Goal: Check status: Check status

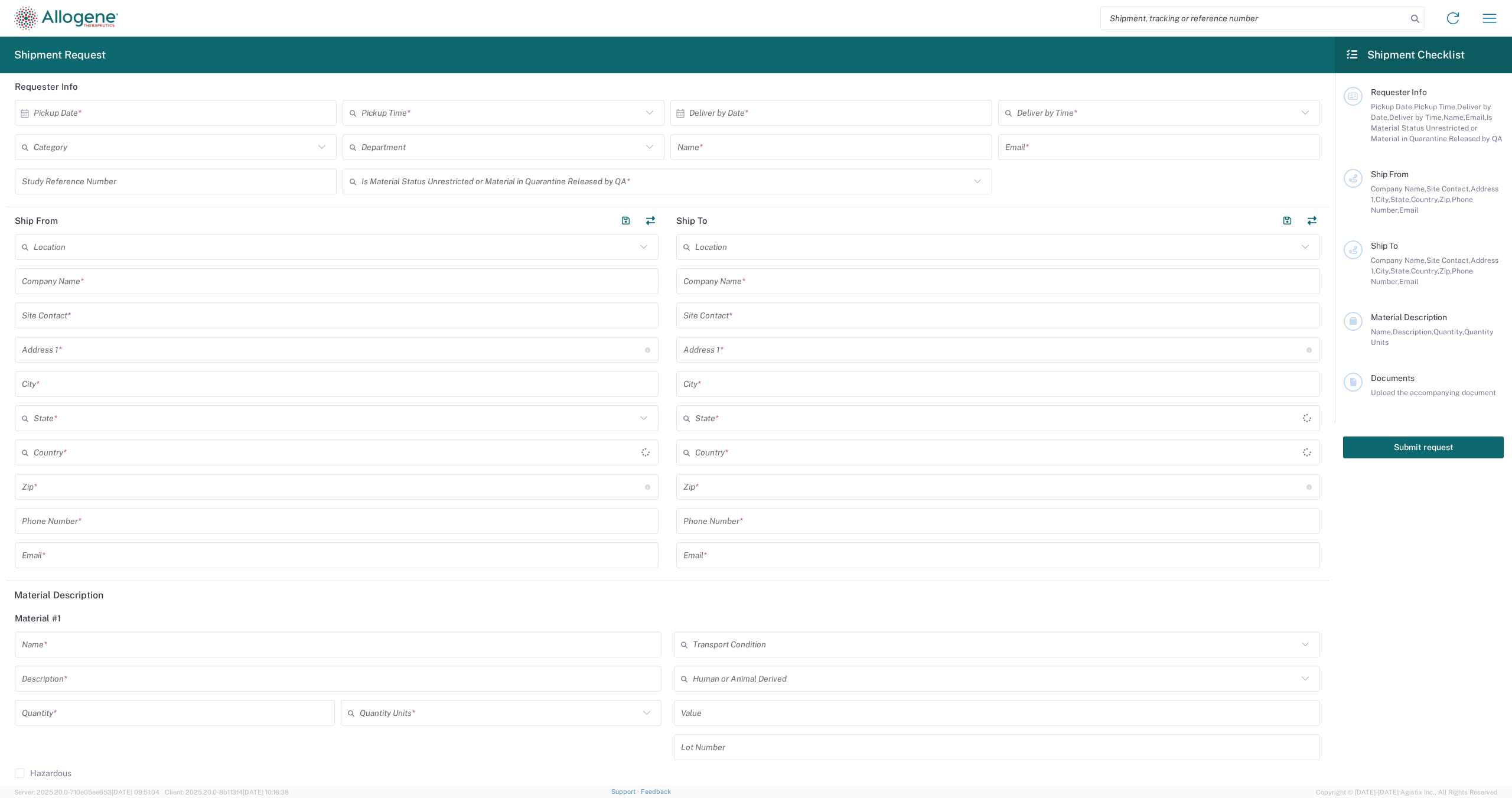
type input "United States"
type input "[GEOGRAPHIC_DATA]"
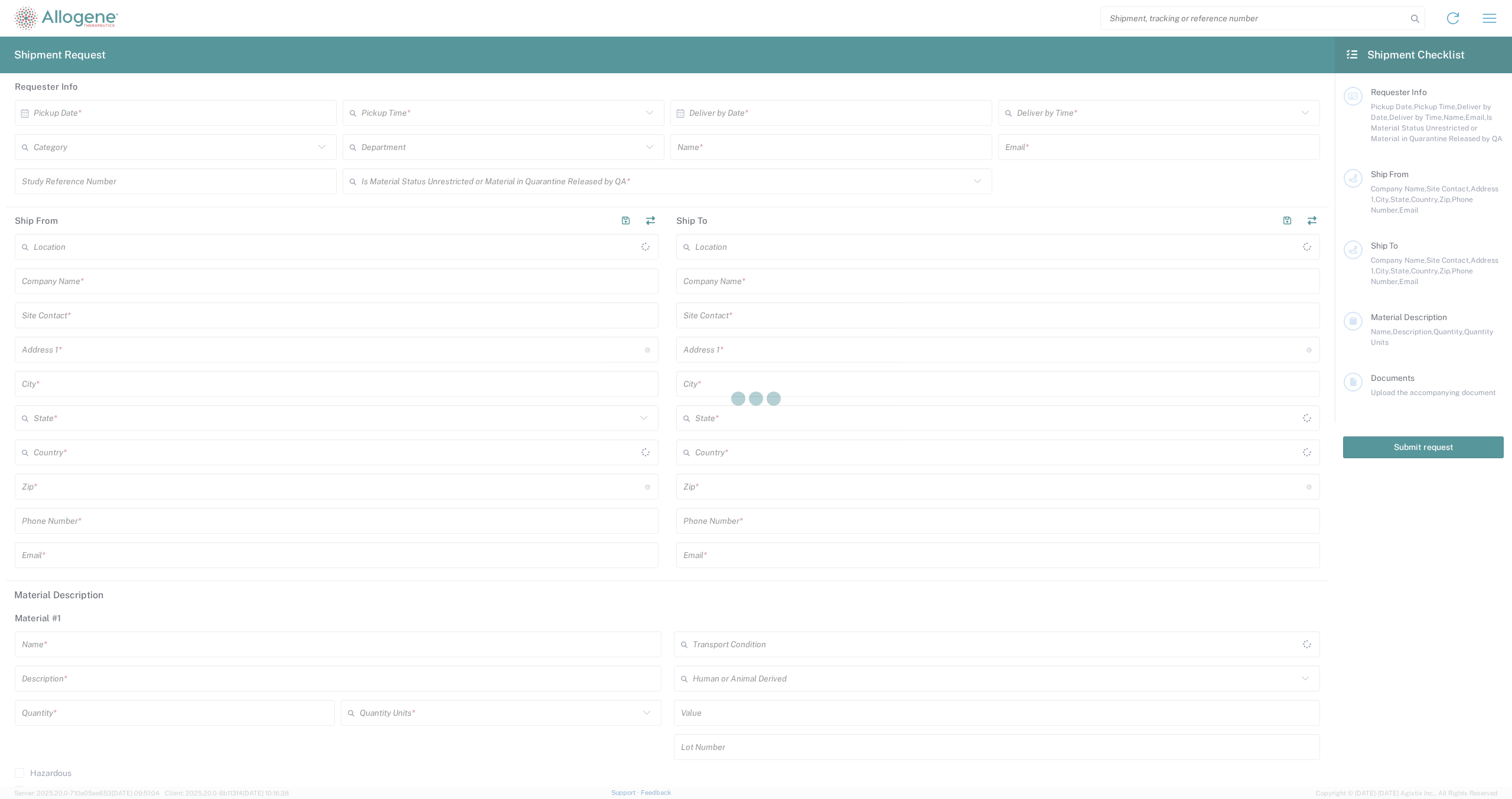
type input "[GEOGRAPHIC_DATA]"
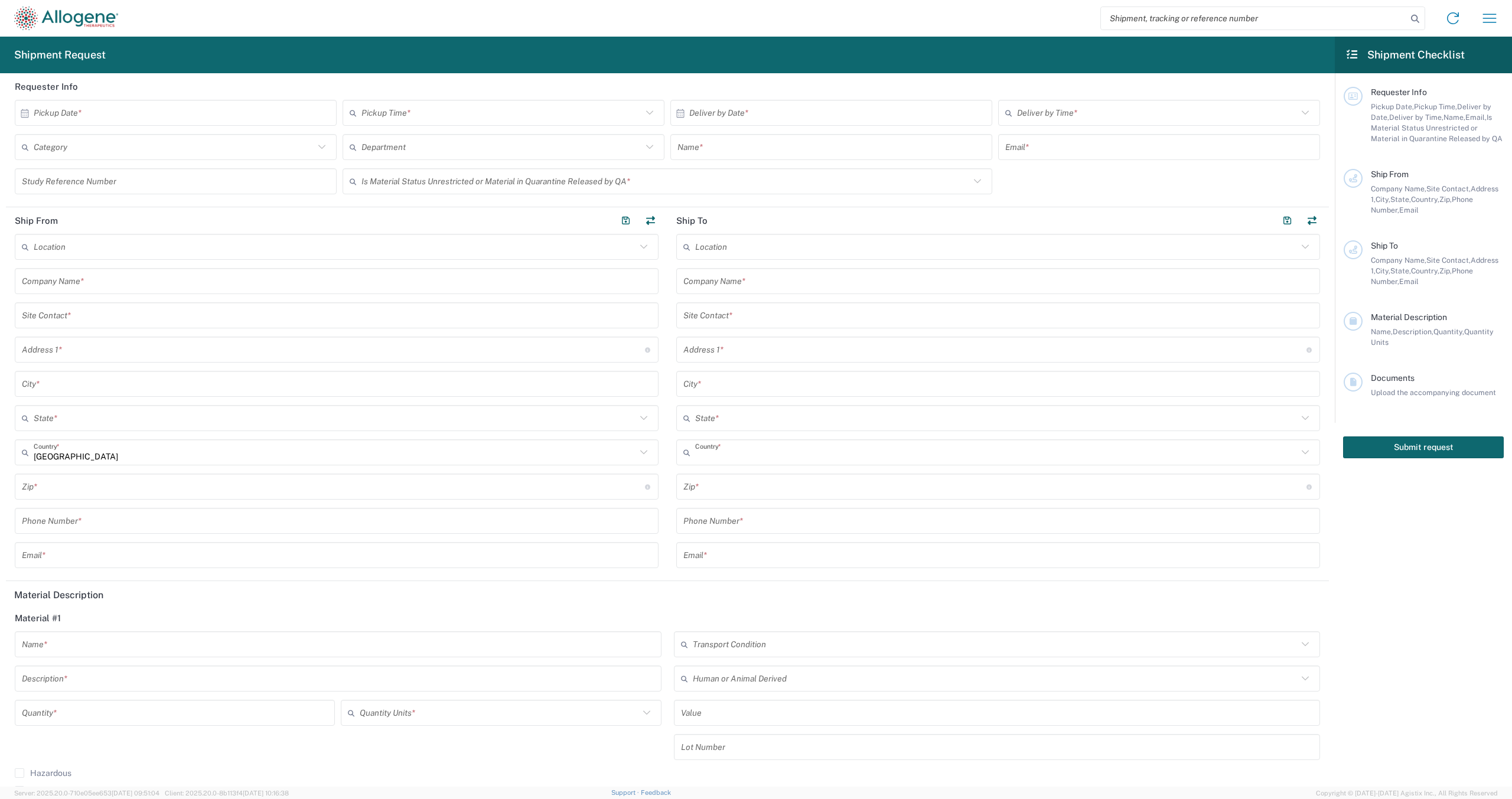
type input "[GEOGRAPHIC_DATA]"
click at [1135, 13] on input "search" at bounding box center [1253, 18] width 306 height 22
paste input "56865960"
type input "56865960"
click at [1420, 19] on icon at bounding box center [1416, 18] width 16 height 16
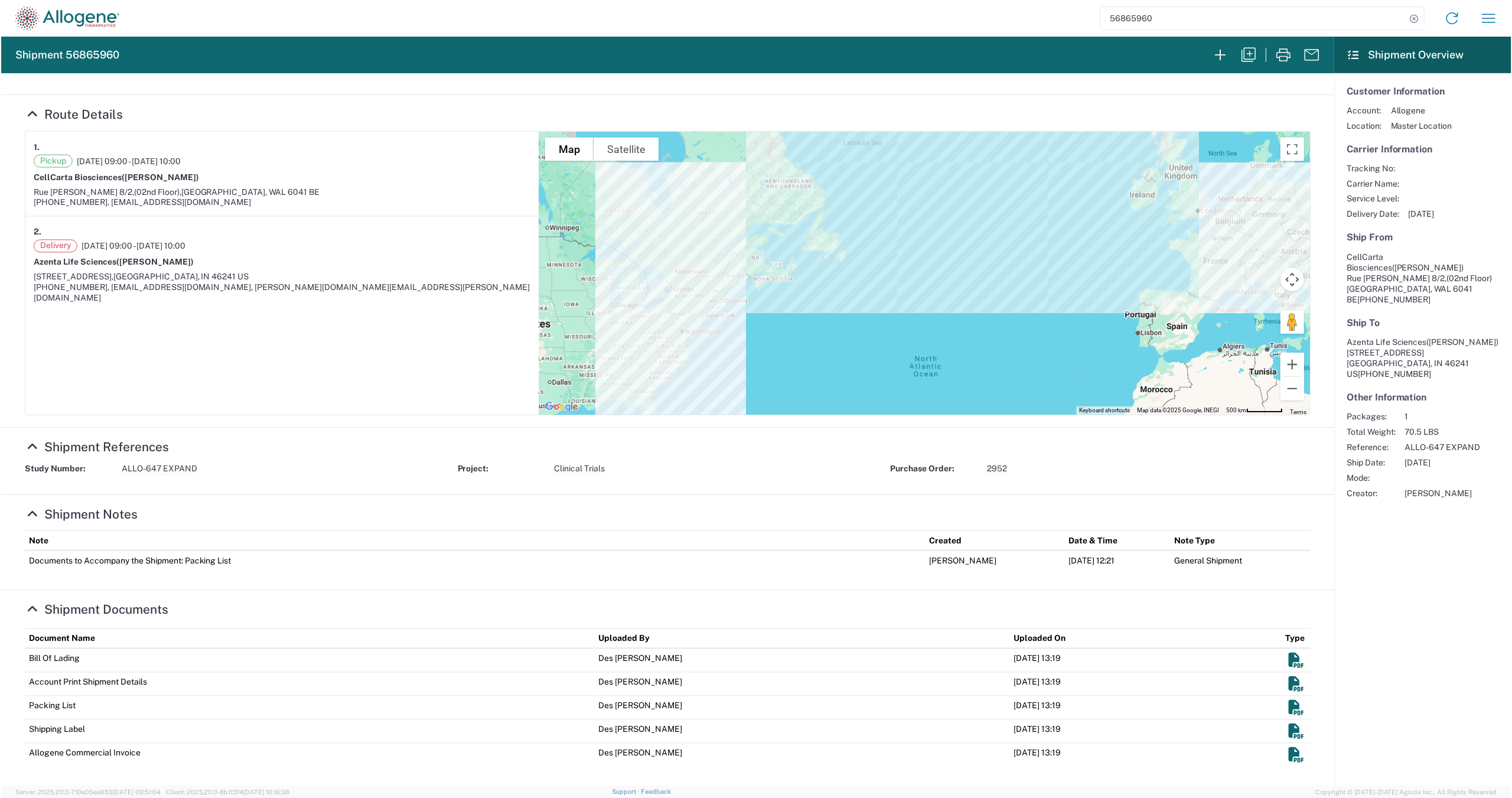
scroll to position [102, 0]
drag, startPoint x: 1373, startPoint y: 166, endPoint x: 1426, endPoint y: 176, distance: 53.9
click at [1426, 176] on div "Tracking No: Carrier Name: Service Level: Delivery Date: [DATE]" at bounding box center [1424, 191] width 152 height 57
click at [1409, 190] on div "Tracking No: Carrier Name: Service Level: Delivery Date: [DATE]" at bounding box center [1424, 191] width 152 height 57
click at [1402, 197] on div "Tracking No: Carrier Name: Service Level: Delivery Date: [DATE]" at bounding box center [1424, 191] width 152 height 57
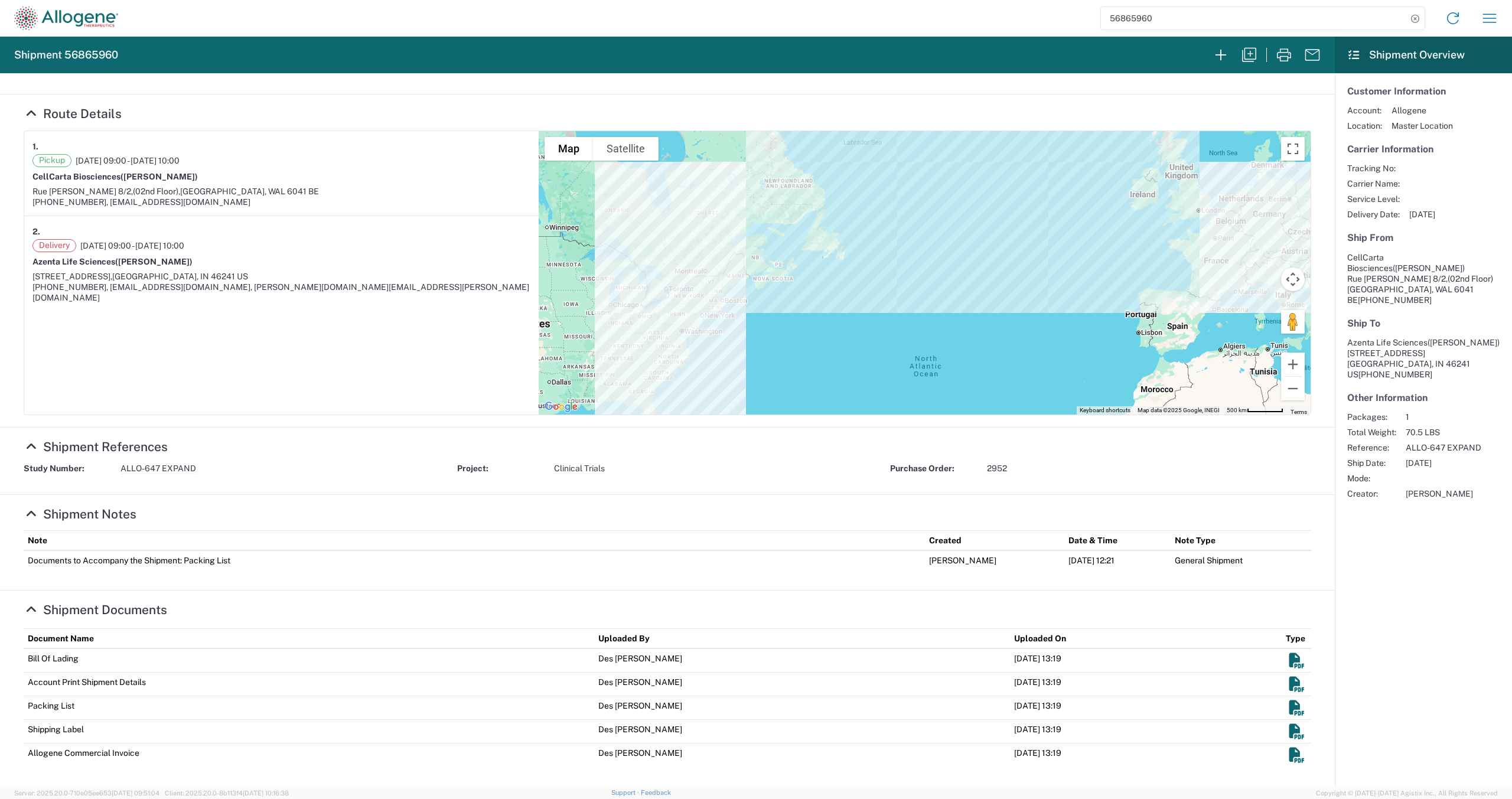
click at [1402, 197] on div "Tracking No: Carrier Name: Service Level: Delivery Date: [DATE]" at bounding box center [1424, 191] width 152 height 57
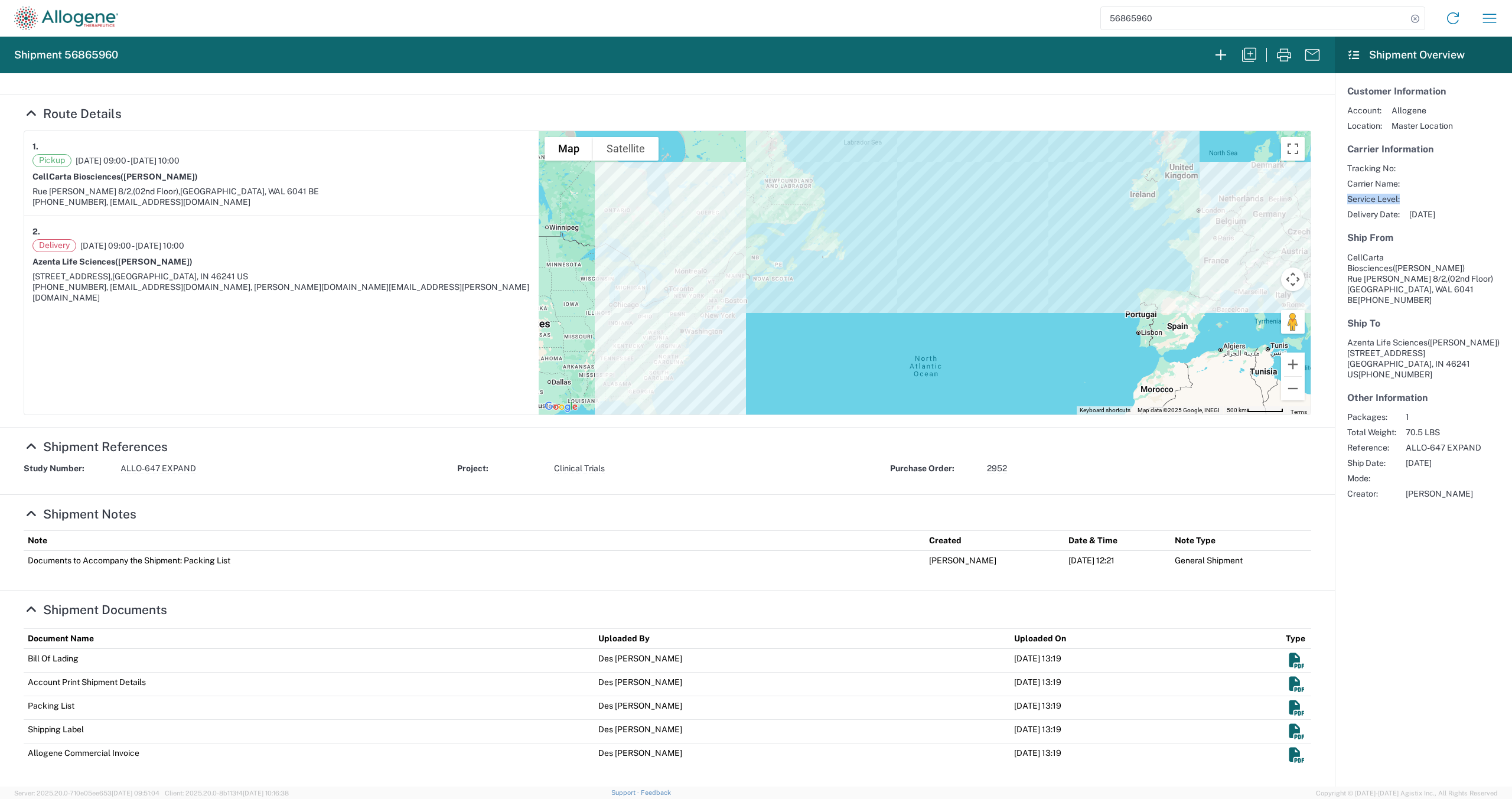
click at [1402, 197] on div "Tracking No: Carrier Name: Service Level: Delivery Date: [DATE]" at bounding box center [1424, 191] width 152 height 57
click at [1402, 198] on div "Tracking No: Carrier Name: Service Level: Delivery Date: [DATE]" at bounding box center [1424, 191] width 152 height 57
